Goal: Complete application form: Complete application form

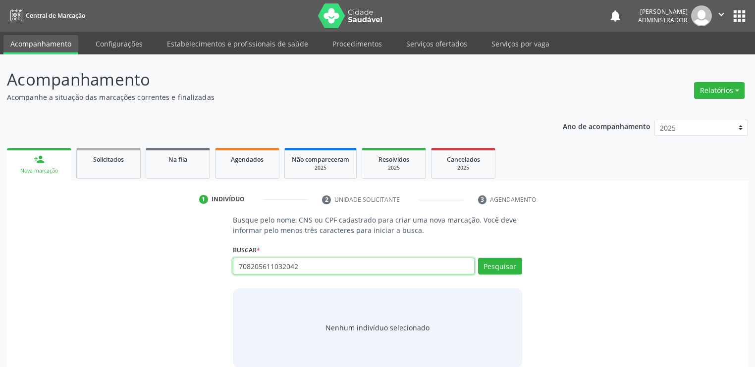
type input "708205611032042"
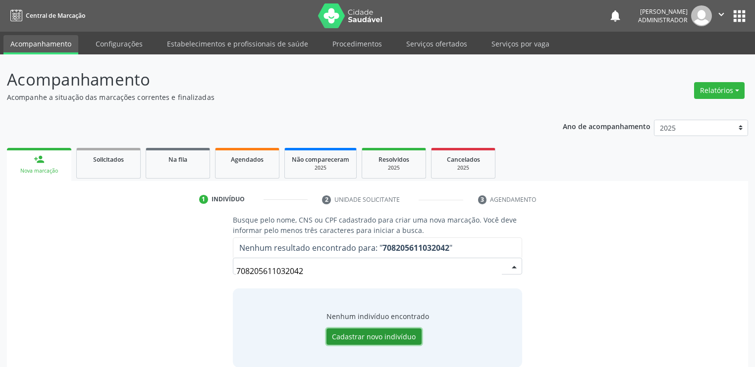
click at [380, 340] on button "Cadastrar novo indivíduo" at bounding box center [373, 337] width 95 height 17
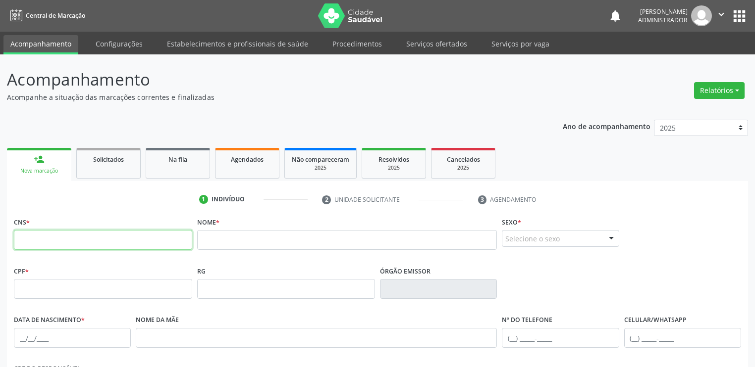
click at [42, 244] on input "text" at bounding box center [103, 240] width 178 height 20
type input "708 2056 1103 2042"
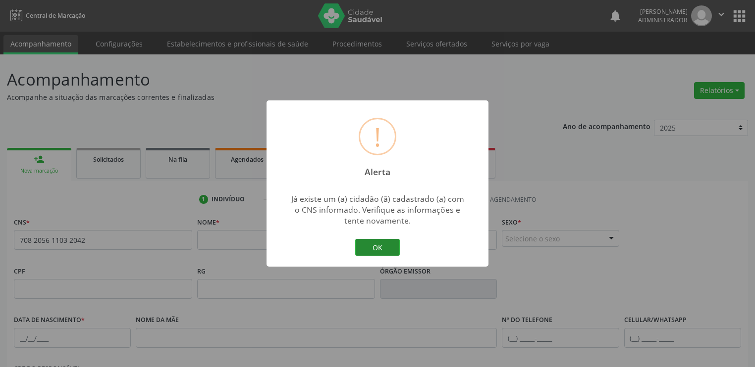
click at [373, 245] on button "OK" at bounding box center [377, 247] width 45 height 17
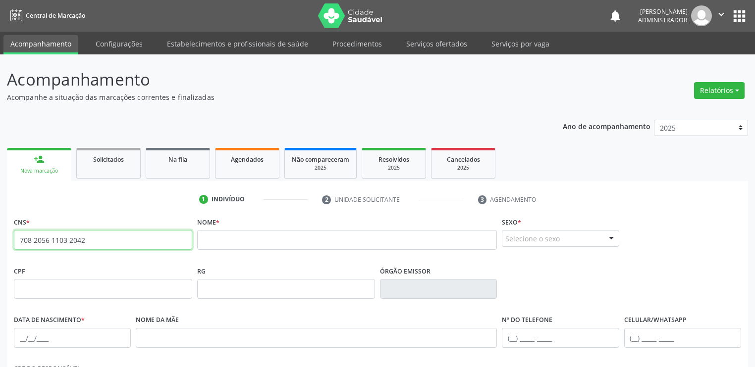
drag, startPoint x: 81, startPoint y: 242, endPoint x: 7, endPoint y: 231, distance: 74.5
click at [7, 231] on div "CNS * 708 2056 1103 2042 [GEOGRAPHIC_DATA] * Sexo * Selecione o sexo Masculino …" at bounding box center [377, 372] width 741 height 315
drag, startPoint x: 79, startPoint y: 237, endPoint x: 6, endPoint y: 227, distance: 73.5
click at [6, 227] on div "Acompanhamento Acompanhe a situação das marcações correntes e finalizadas Relat…" at bounding box center [377, 295] width 755 height 482
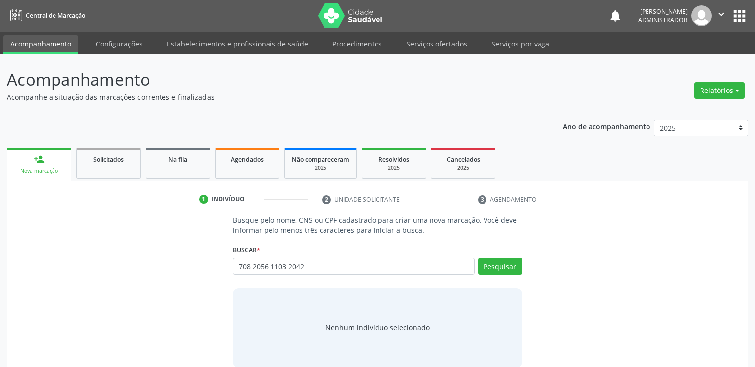
type input "708 2056 1103 2042"
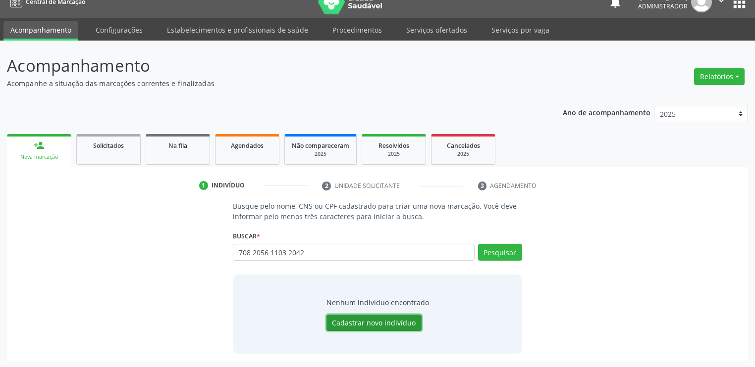
click at [339, 319] on button "Cadastrar novo indivíduo" at bounding box center [373, 323] width 95 height 17
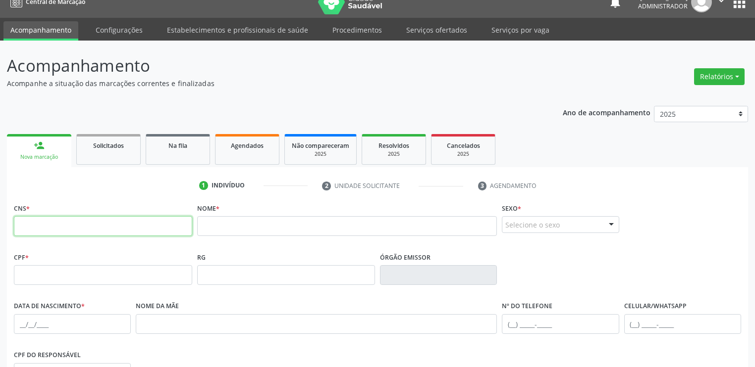
click at [123, 226] on input "text" at bounding box center [103, 226] width 178 height 20
paste input "708 2056 1103 2042"
type input "708 2056 1103 2042"
